Goal: Navigation & Orientation: Find specific page/section

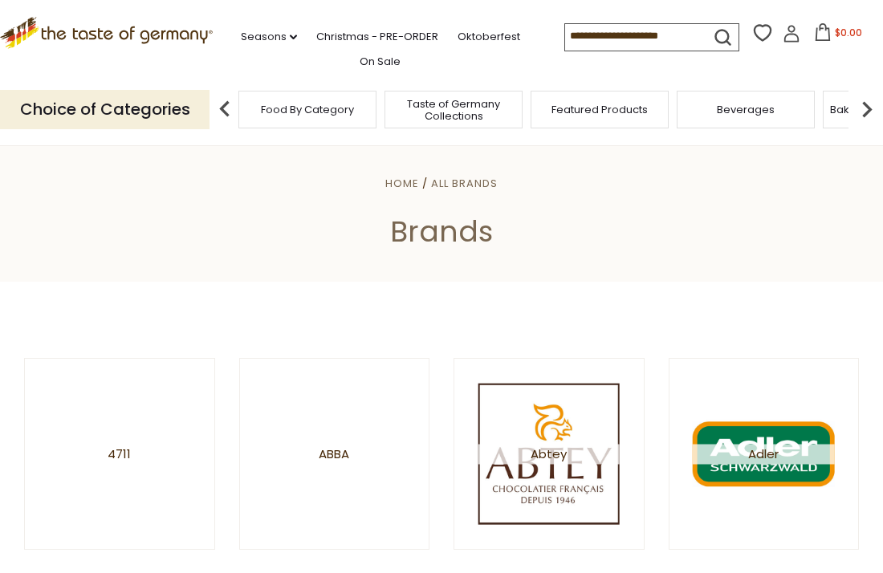
click at [90, 26] on icon ".st0{fill:#EDD300;} .st1{fill:#D33E21;}" at bounding box center [106, 33] width 213 height 32
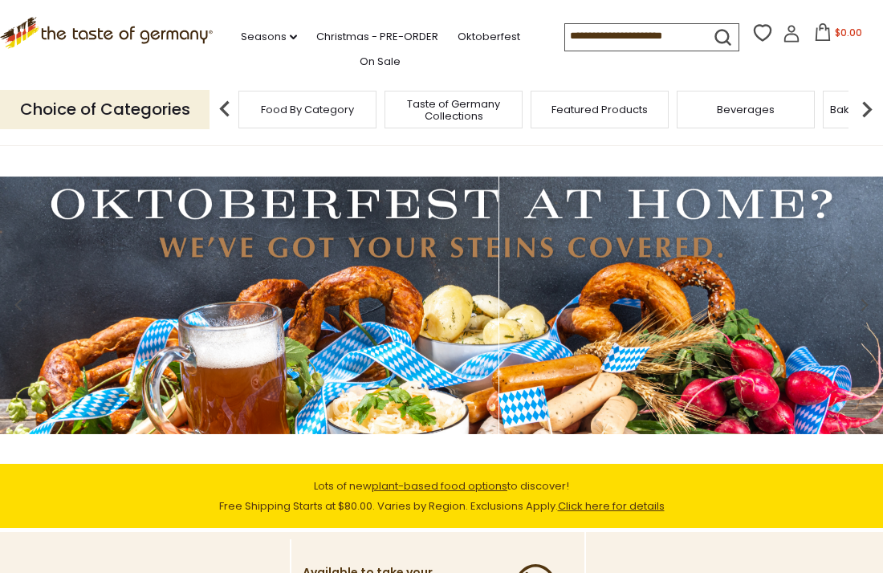
click at [186, 109] on p "Choice of Categories" at bounding box center [104, 109] width 209 height 39
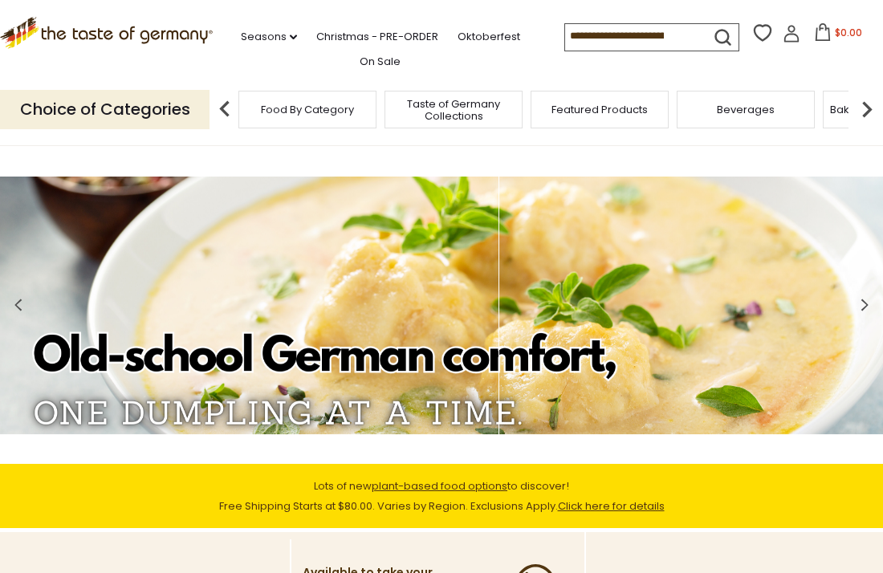
click at [137, 108] on p "Choice of Categories" at bounding box center [104, 109] width 209 height 39
click at [355, 120] on div "Food By Category" at bounding box center [307, 110] width 138 height 38
click at [353, 119] on div "Food By Category" at bounding box center [307, 110] width 138 height 38
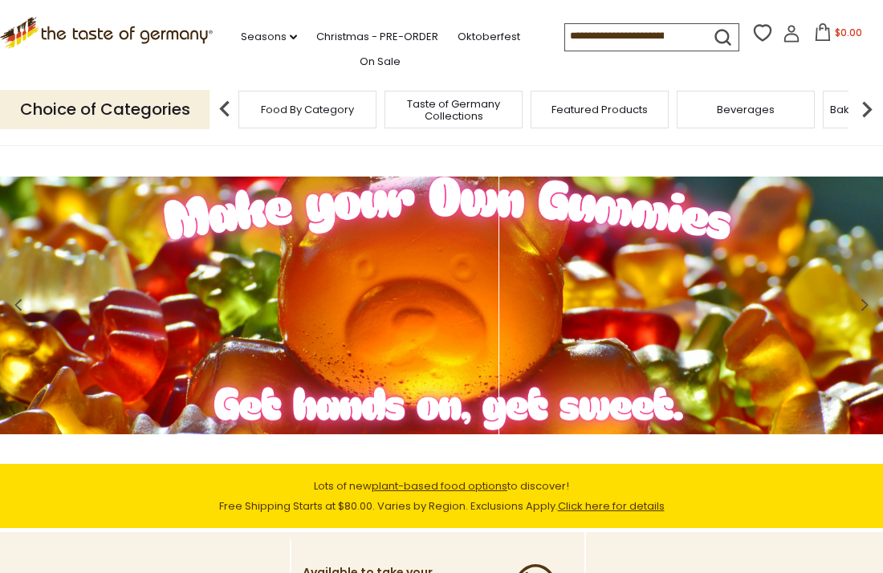
click at [343, 112] on span "Food By Category" at bounding box center [307, 109] width 93 height 12
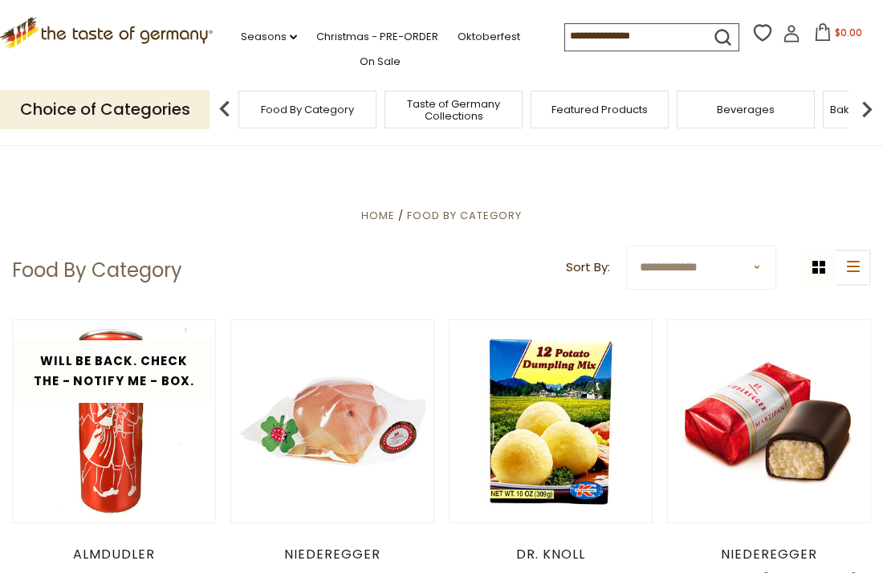
click at [13, 32] on icon ".st0{fill:#EDD300;} .st1{fill:#D33E21;}" at bounding box center [106, 33] width 213 height 32
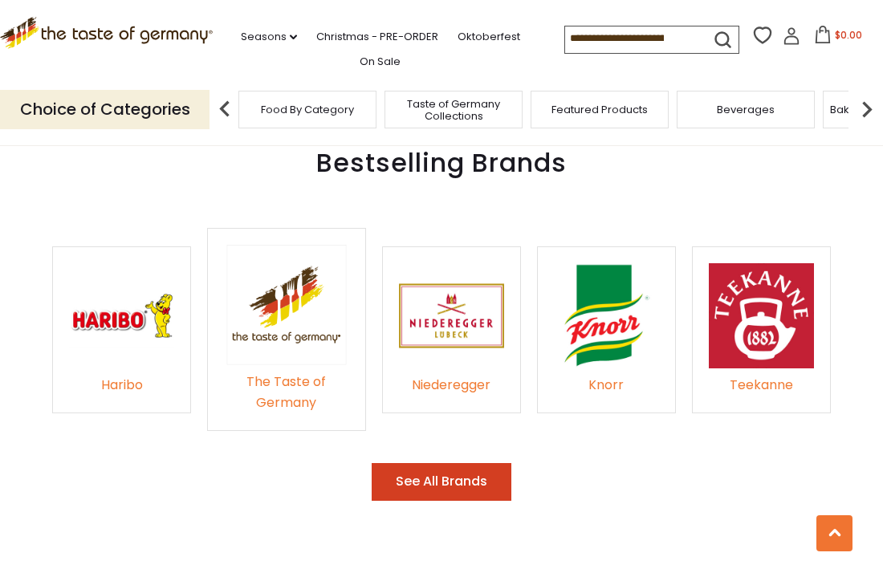
scroll to position [2222, 0]
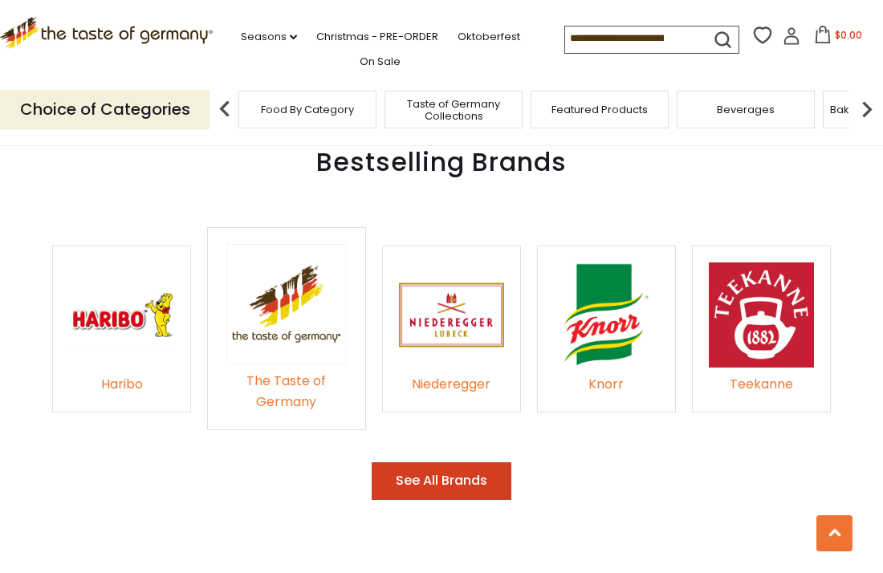
click at [490, 462] on button "See All Brands" at bounding box center [441, 481] width 140 height 38
